Goal: Communication & Community: Share content

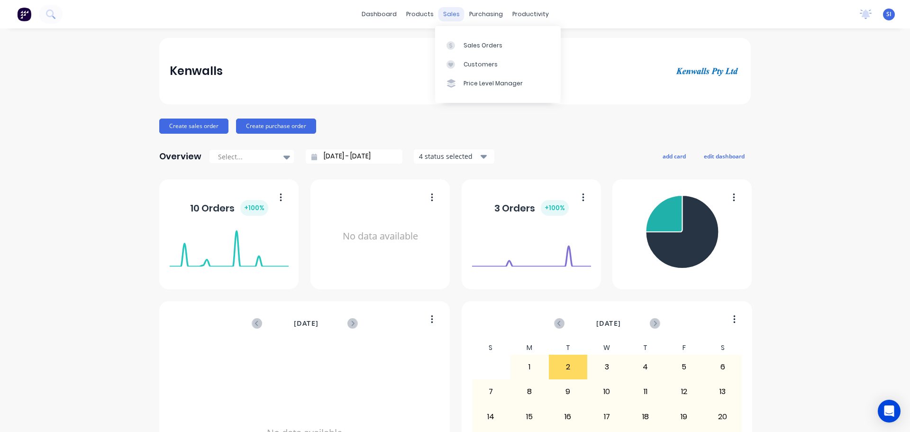
click at [446, 15] on div "sales" at bounding box center [452, 14] width 26 height 14
click at [461, 46] on div "Sales Orders" at bounding box center [483, 45] width 39 height 9
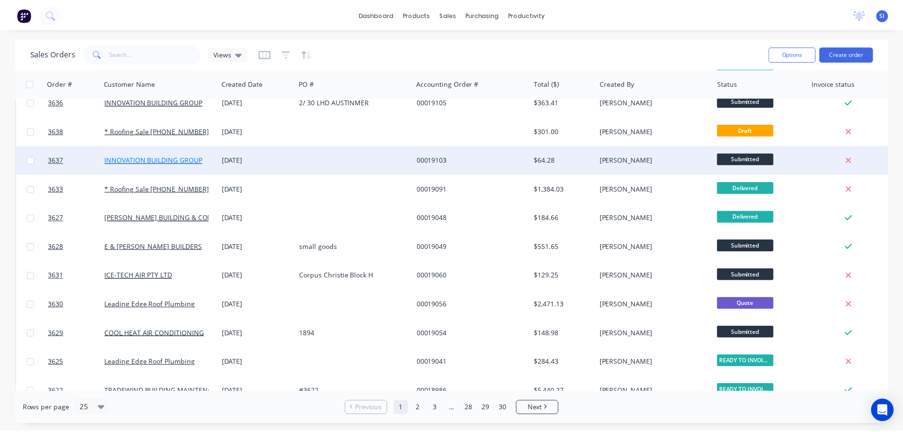
scroll to position [142, 0]
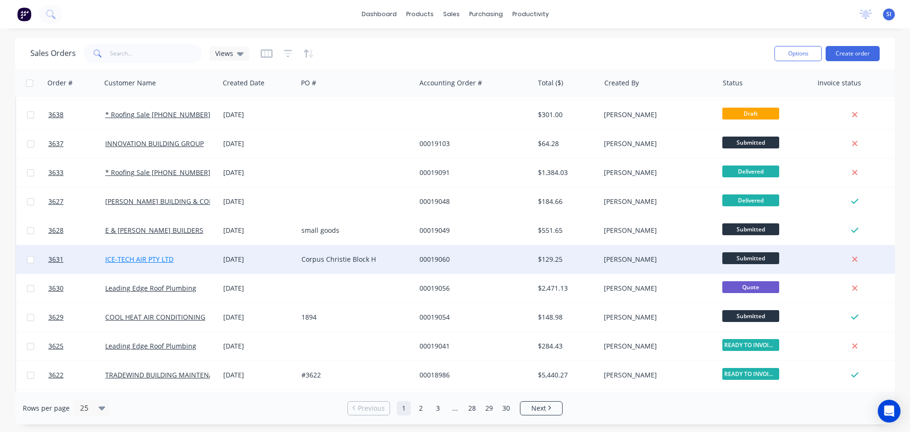
click at [144, 187] on link "ICE-TECH AIR PTY LTD" at bounding box center [139, 259] width 68 height 9
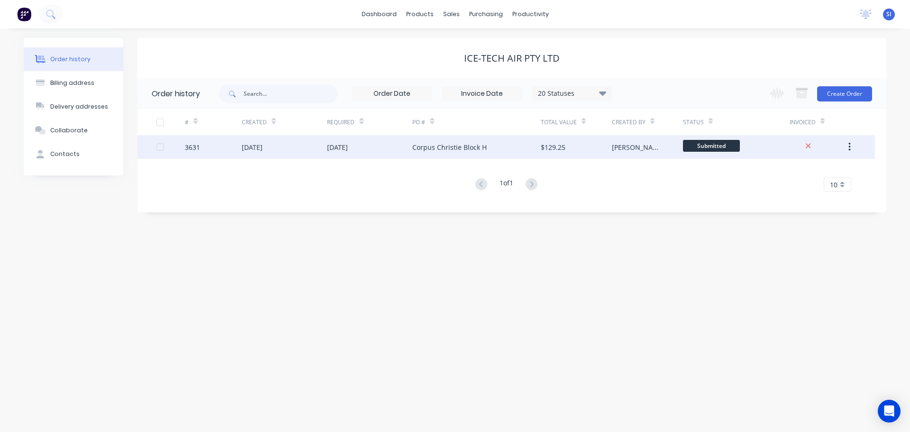
click at [163, 147] on div at bounding box center [160, 146] width 19 height 19
click at [263, 147] on div "[DATE]" at bounding box center [252, 147] width 21 height 10
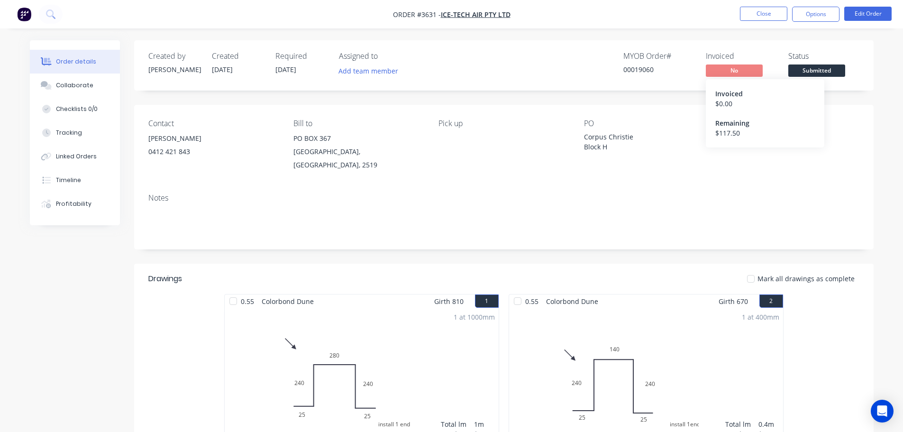
click at [461, 76] on span "No" at bounding box center [734, 70] width 57 height 12
click at [461, 67] on span "No" at bounding box center [734, 70] width 57 height 12
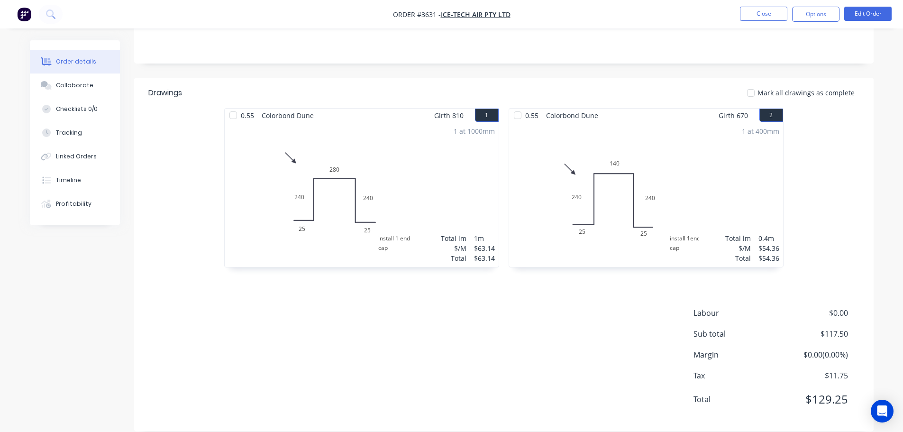
scroll to position [190, 0]
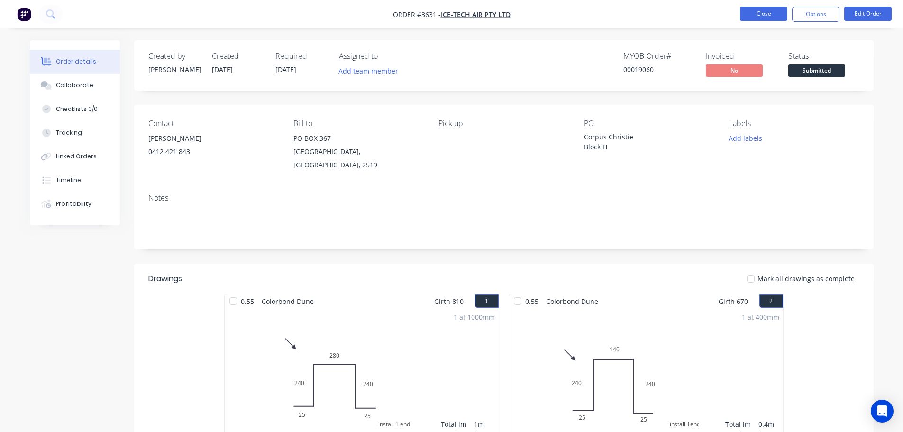
click at [764, 10] on button "Close" at bounding box center [763, 14] width 47 height 14
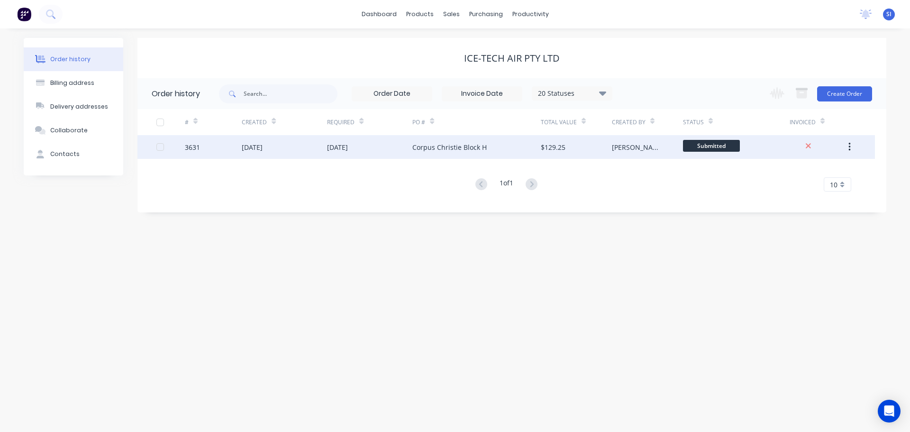
click at [159, 147] on div at bounding box center [160, 146] width 19 height 19
click at [219, 148] on div "3631" at bounding box center [213, 147] width 57 height 24
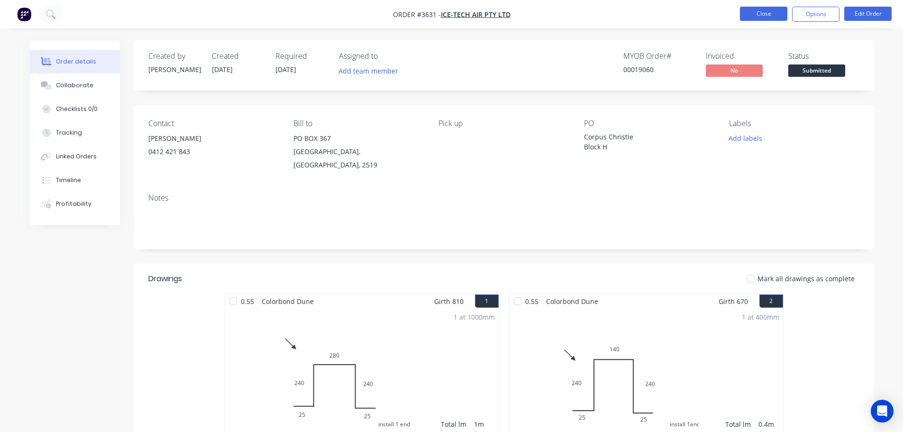
click at [767, 14] on button "Close" at bounding box center [763, 14] width 47 height 14
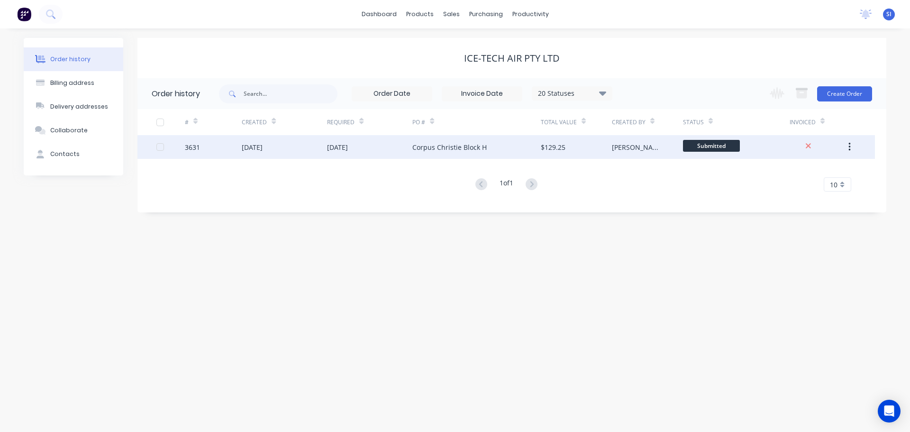
click at [177, 144] on div at bounding box center [170, 147] width 28 height 24
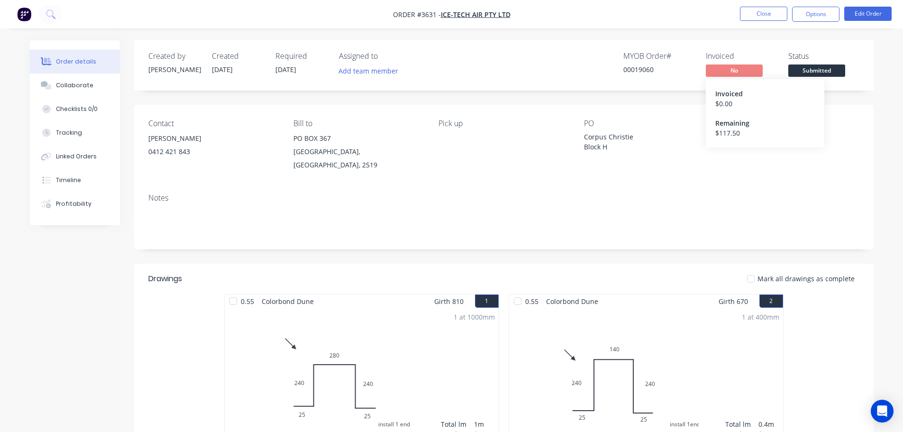
click at [723, 66] on span "No" at bounding box center [734, 70] width 57 height 12
click at [832, 13] on button "Options" at bounding box center [815, 14] width 47 height 15
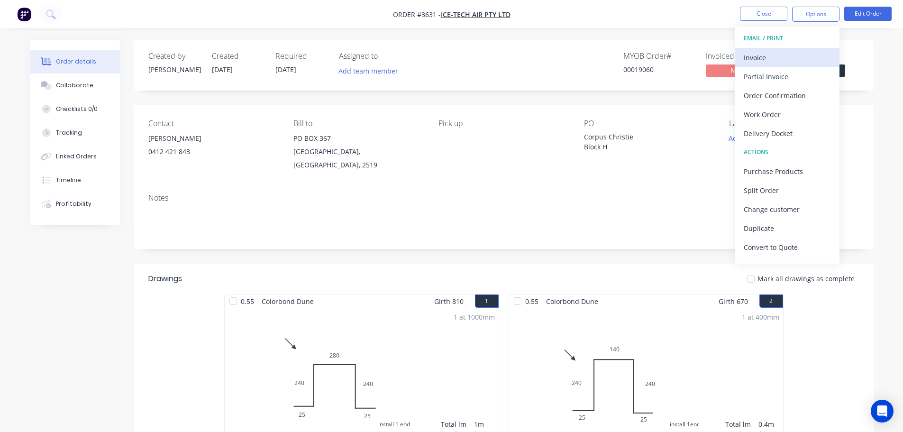
click at [758, 55] on div "Invoice" at bounding box center [787, 58] width 87 height 14
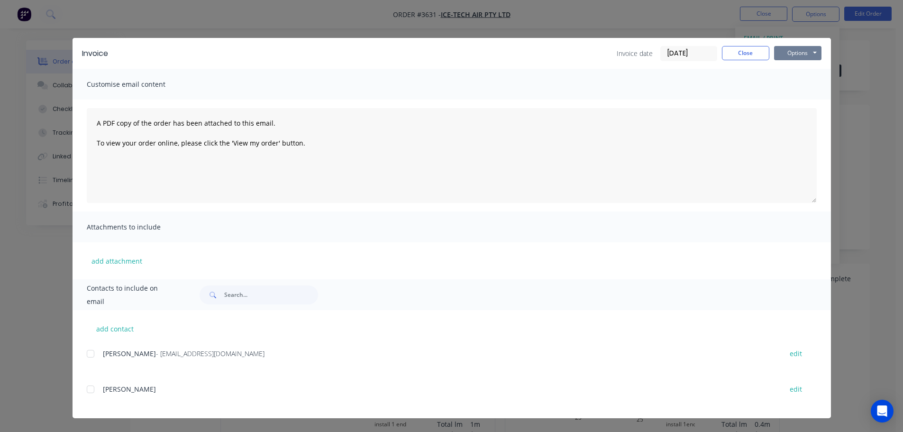
click at [814, 51] on button "Options" at bounding box center [797, 53] width 47 height 14
click at [797, 72] on button "Preview" at bounding box center [804, 70] width 61 height 16
click at [759, 48] on button "Close" at bounding box center [745, 53] width 47 height 14
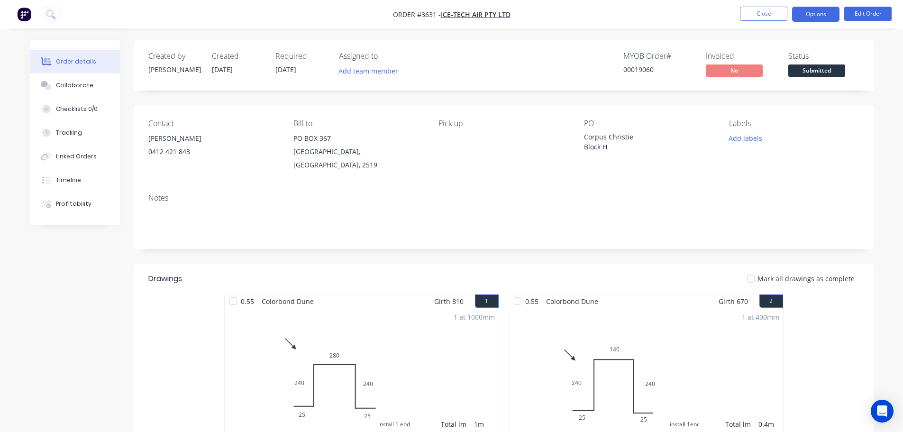
click at [819, 15] on button "Options" at bounding box center [815, 14] width 47 height 15
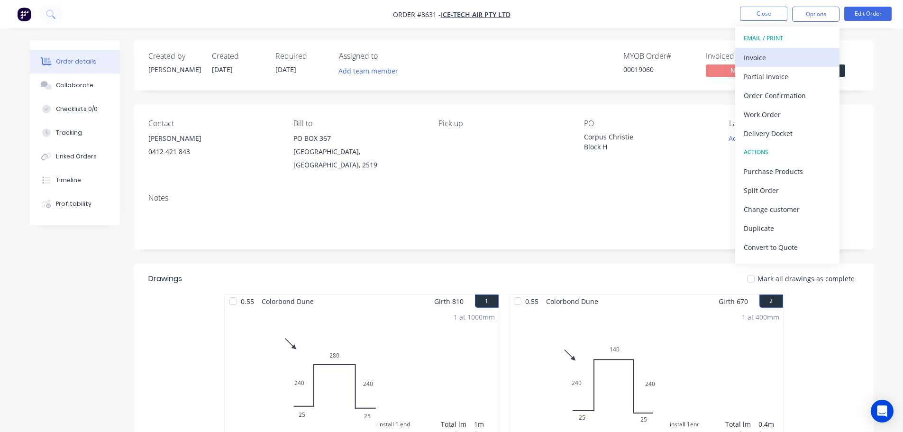
click at [752, 54] on div "Invoice" at bounding box center [787, 58] width 87 height 14
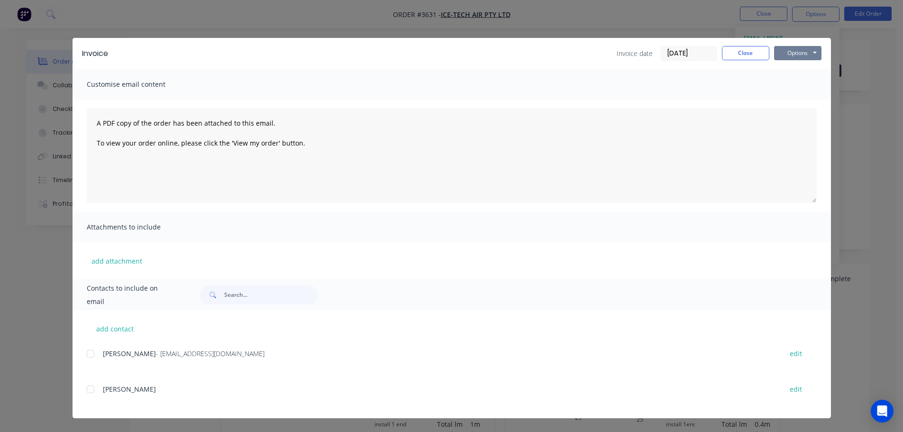
click at [804, 53] on button "Options" at bounding box center [797, 53] width 47 height 14
click at [798, 85] on button "Print" at bounding box center [804, 86] width 61 height 16
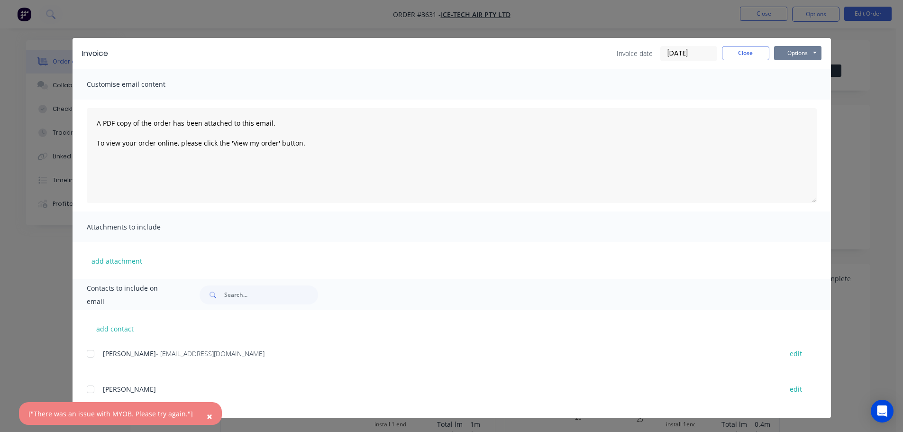
click at [816, 53] on button "Options" at bounding box center [797, 53] width 47 height 14
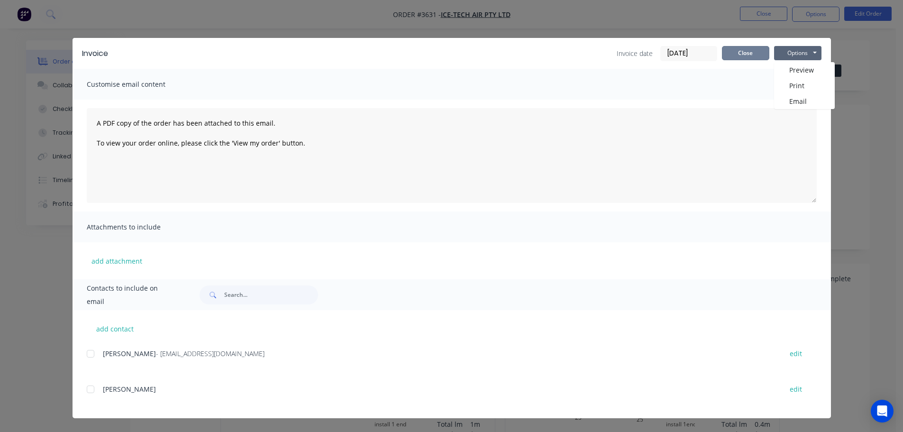
click at [747, 56] on button "Close" at bounding box center [745, 53] width 47 height 14
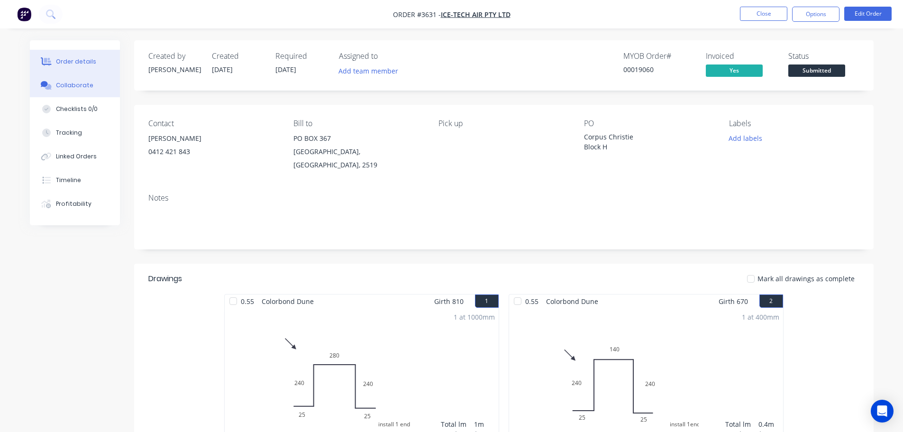
click at [68, 79] on button "Collaborate" at bounding box center [75, 85] width 90 height 24
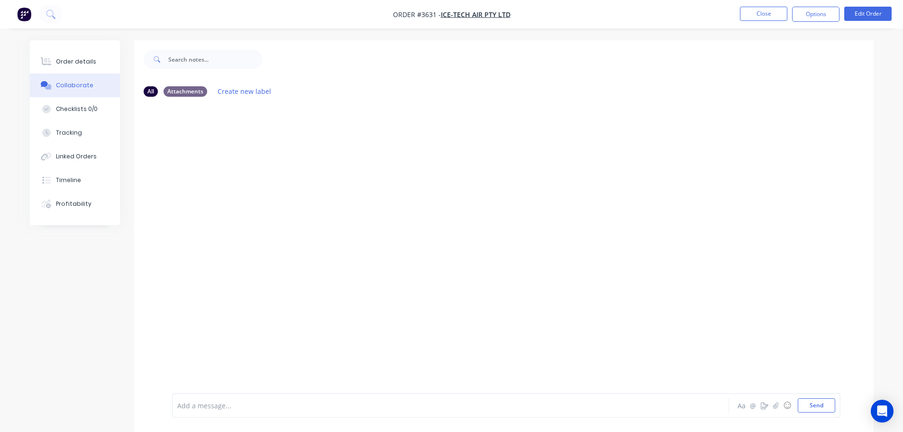
click at [208, 405] on div at bounding box center [424, 406] width 493 height 10
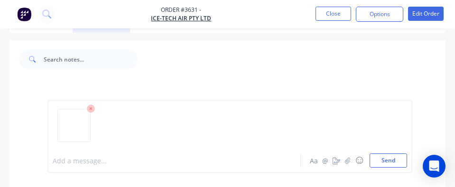
scroll to position [62, 0]
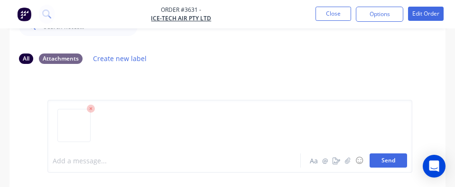
click at [384, 157] on button "Send" at bounding box center [387, 161] width 37 height 14
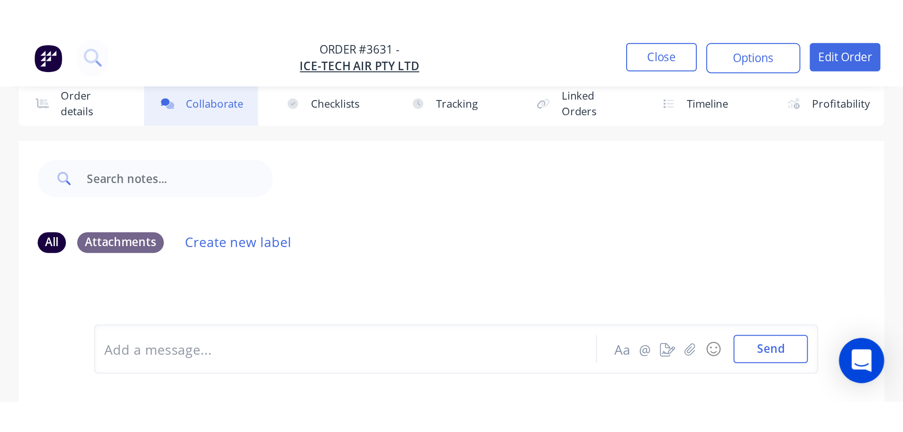
scroll to position [14, 0]
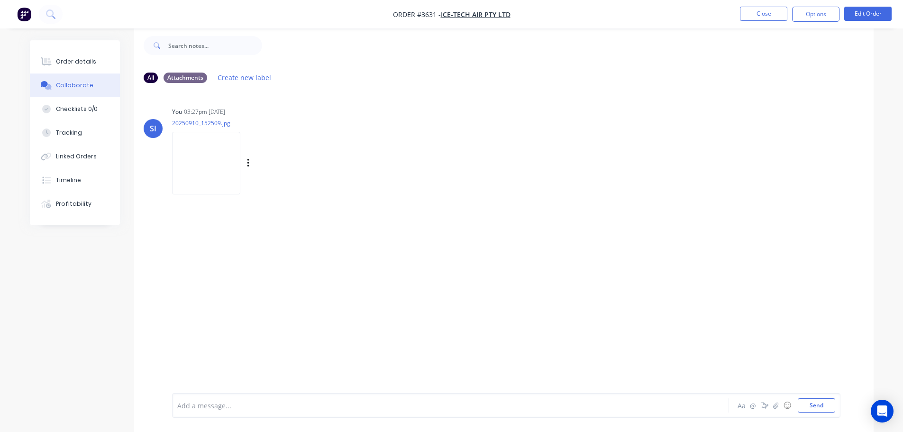
click at [206, 156] on img at bounding box center [206, 163] width 68 height 62
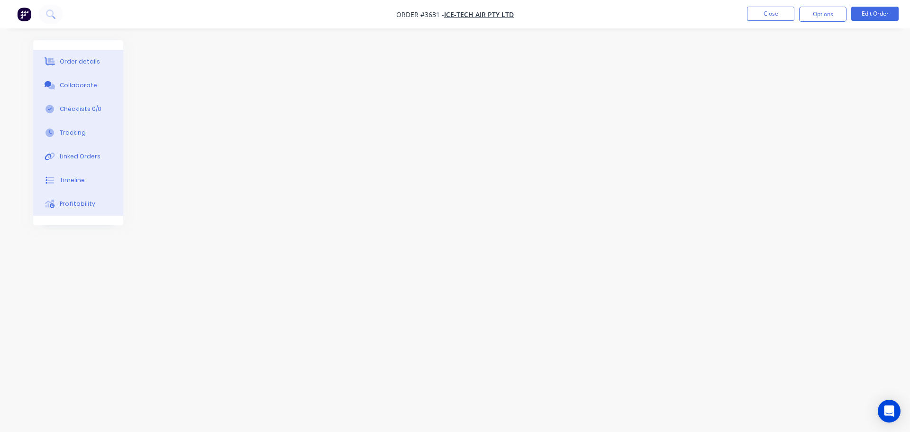
drag, startPoint x: 206, startPoint y: 156, endPoint x: 202, endPoint y: 103, distance: 53.2
click at [202, 103] on div at bounding box center [455, 197] width 844 height 315
click at [73, 87] on div "Collaborate" at bounding box center [78, 85] width 37 height 9
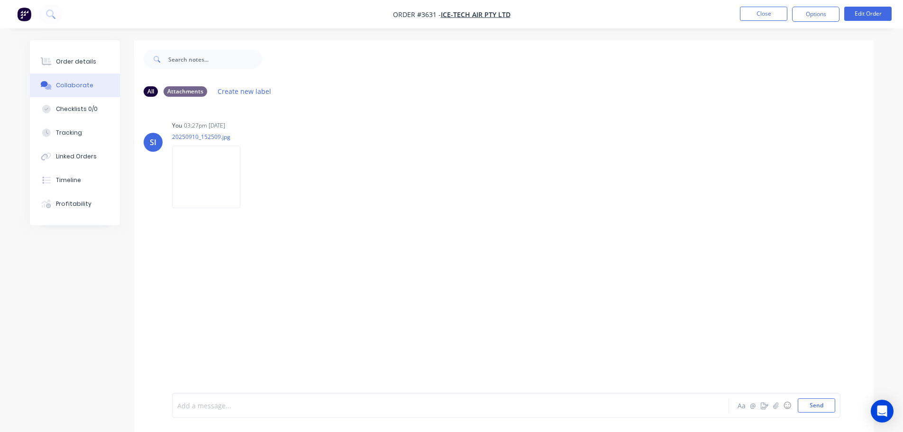
click at [201, 405] on div at bounding box center [424, 406] width 493 height 10
click at [817, 406] on button "Send" at bounding box center [816, 405] width 37 height 14
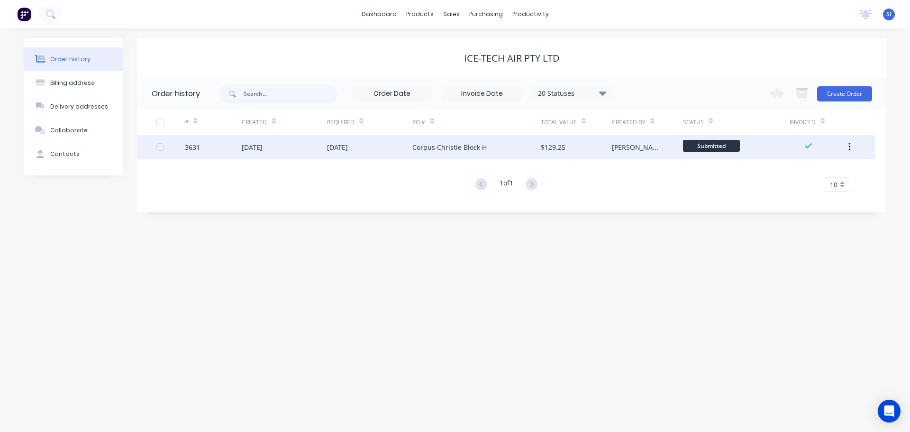
click at [320, 150] on div "[DATE]" at bounding box center [284, 147] width 85 height 24
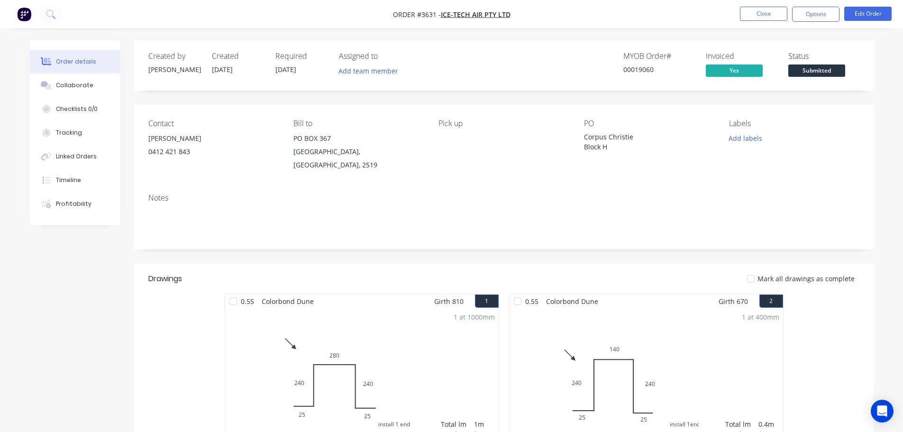
click at [829, 75] on span "Submitted" at bounding box center [816, 70] width 57 height 12
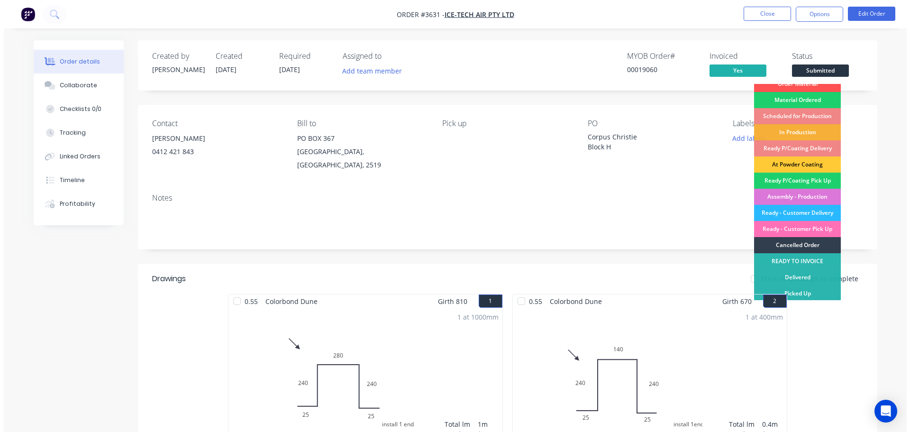
scroll to position [9, 0]
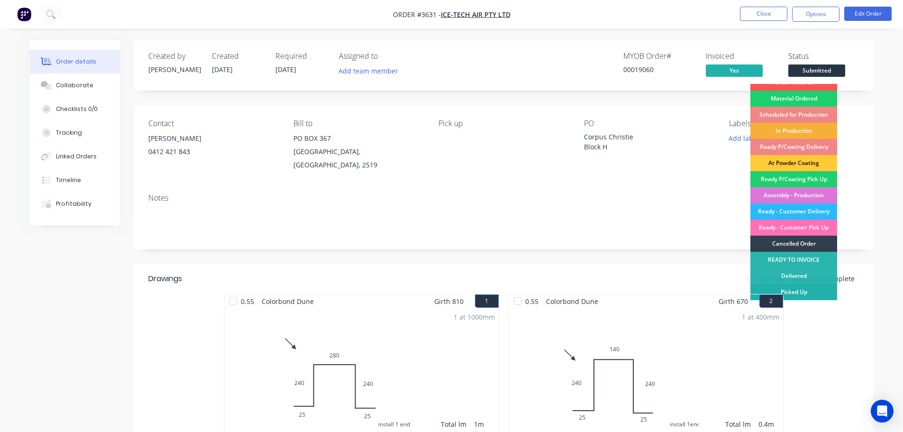
click at [797, 291] on div "Picked Up" at bounding box center [794, 292] width 87 height 16
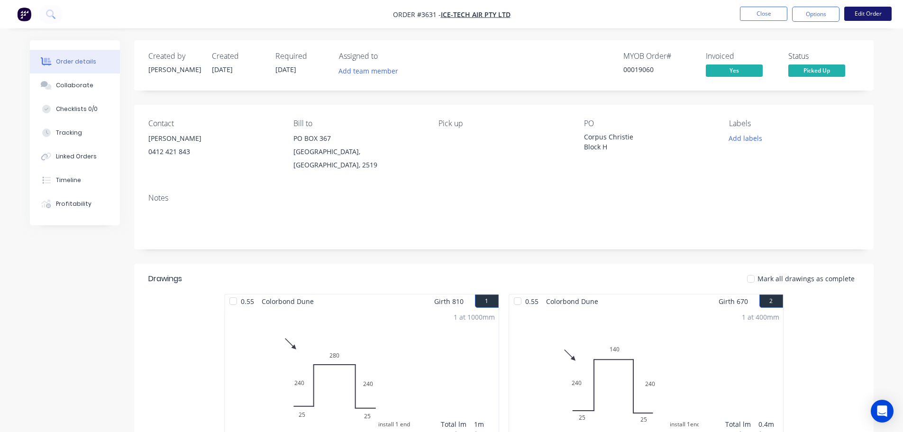
click at [880, 14] on button "Edit Order" at bounding box center [867, 14] width 47 height 14
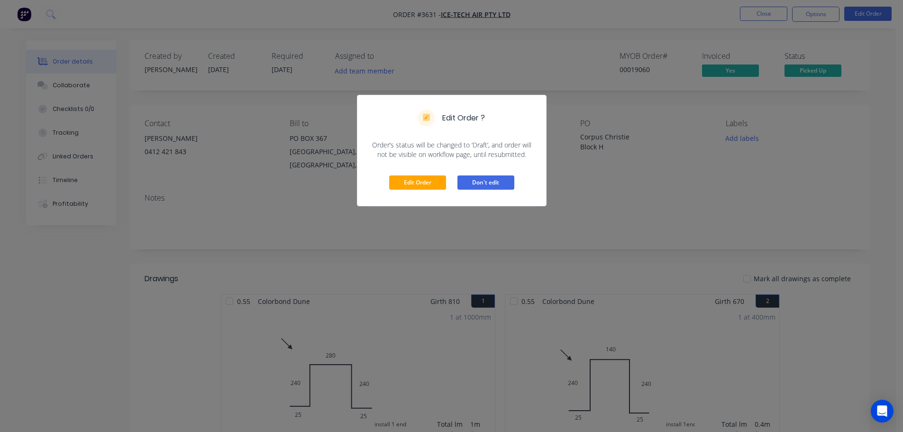
click at [484, 183] on button "Don't edit" at bounding box center [486, 182] width 57 height 14
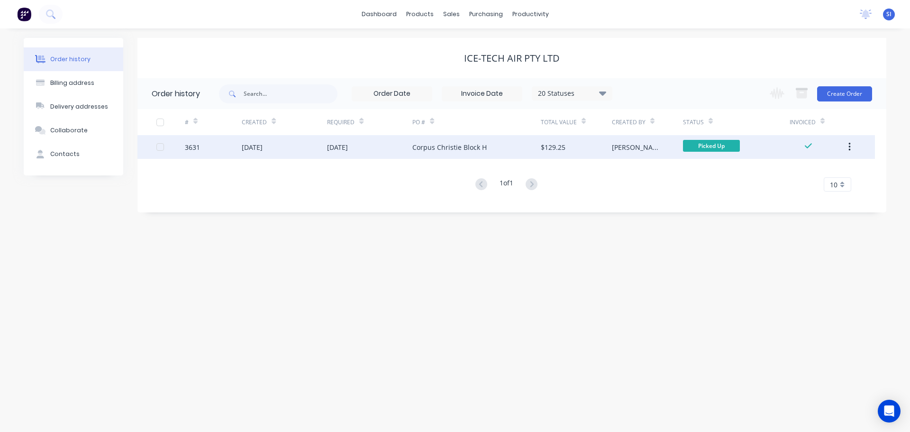
click at [851, 146] on button "button" at bounding box center [850, 146] width 22 height 17
click at [793, 171] on div "Archive" at bounding box center [815, 172] width 73 height 14
